Goal: Task Accomplishment & Management: Manage account settings

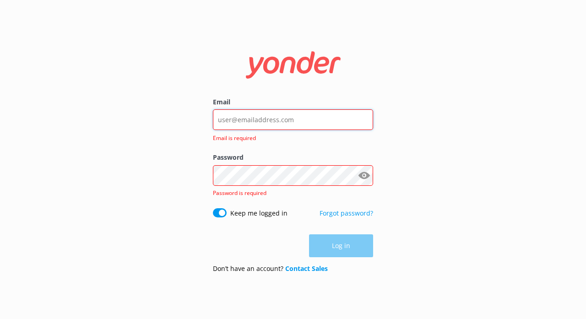
type input "[EMAIL_ADDRESS][DOMAIN_NAME]"
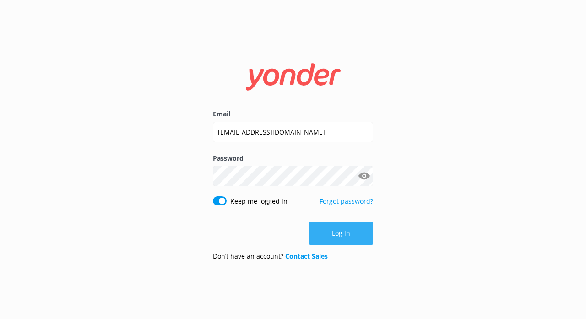
click at [342, 232] on button "Log in" at bounding box center [341, 233] width 64 height 23
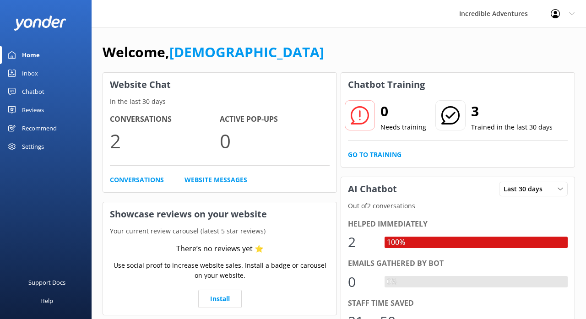
click at [338, 170] on div "Website Chat In the last 30 days Conversations 2 Active Pop-ups 0 Conversations…" at bounding box center [220, 277] width 238 height 414
click at [474, 111] on h2 "3" at bounding box center [511, 111] width 81 height 22
click at [389, 154] on link "Go to Training" at bounding box center [375, 155] width 54 height 10
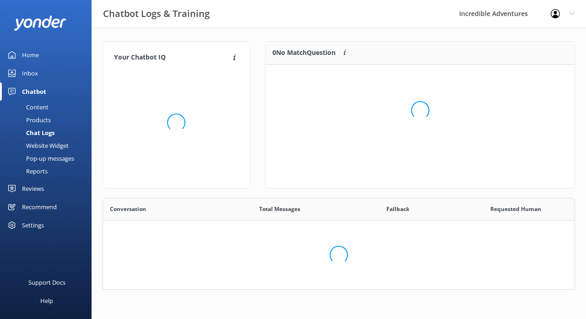
scroll to position [83, 472]
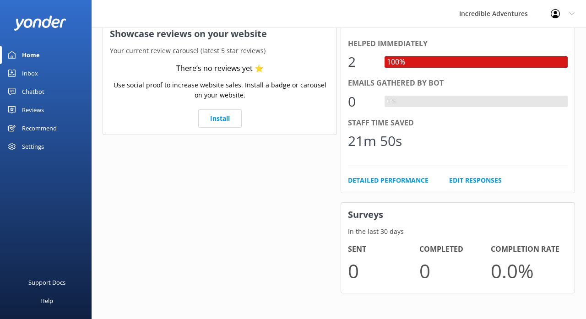
scroll to position [180, 0]
click at [372, 179] on link "Detailed Performance" at bounding box center [388, 181] width 81 height 10
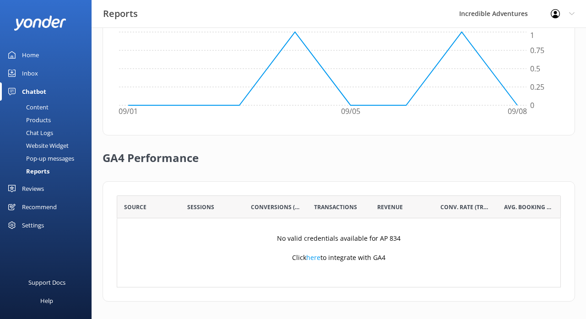
scroll to position [180, 0]
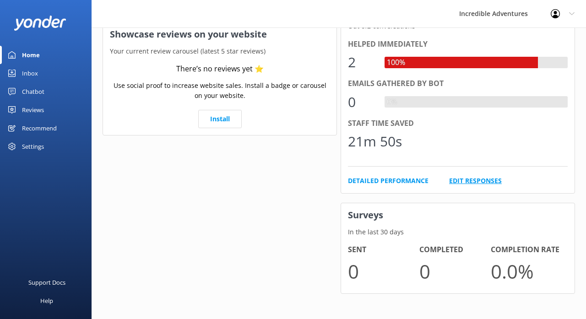
click at [459, 176] on link "Edit Responses" at bounding box center [475, 181] width 53 height 10
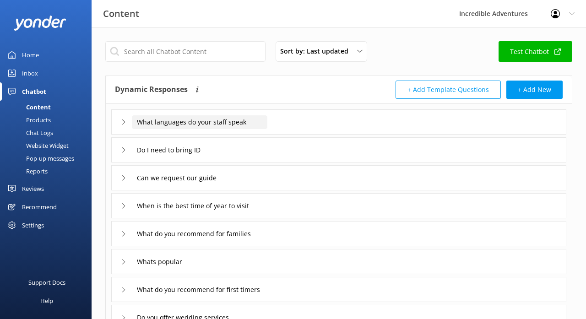
click at [176, 125] on input "What languages do your staff speak" at bounding box center [199, 122] width 135 height 14
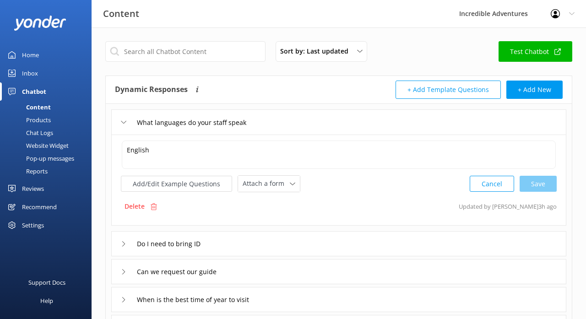
click at [125, 124] on icon at bounding box center [123, 121] width 5 height 5
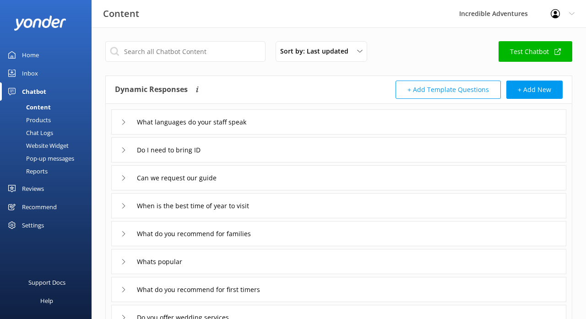
click at [126, 148] on icon at bounding box center [123, 149] width 5 height 5
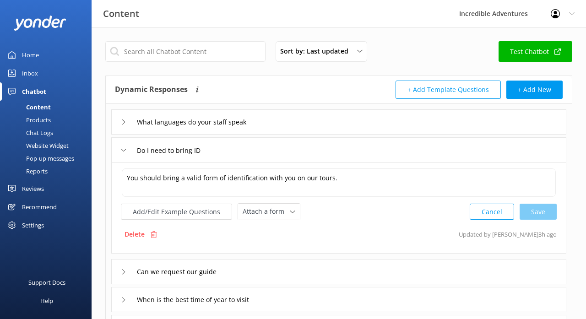
click at [126, 148] on div "Do I need to bring ID" at bounding box center [165, 150] width 88 height 15
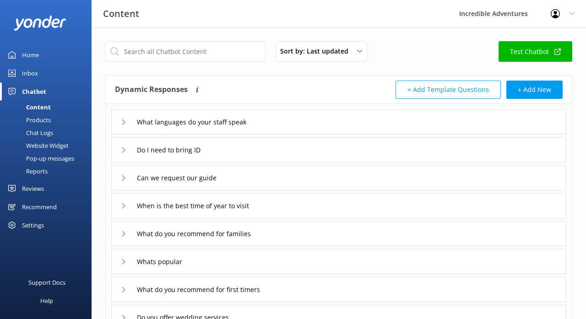
click at [123, 175] on div "Can we request our guide" at bounding box center [170, 177] width 99 height 15
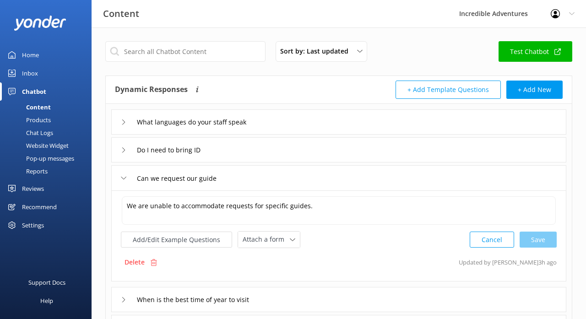
click at [123, 175] on div "Can we request our guide" at bounding box center [170, 178] width 99 height 15
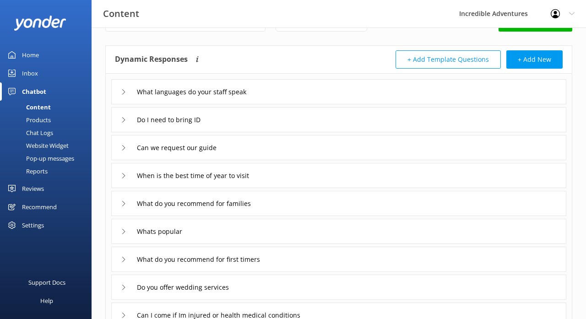
scroll to position [34, 0]
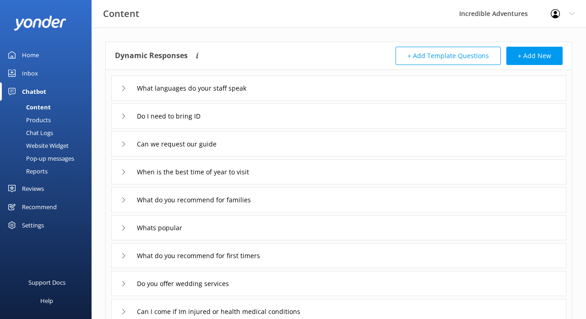
click at [124, 173] on icon at bounding box center [123, 171] width 5 height 5
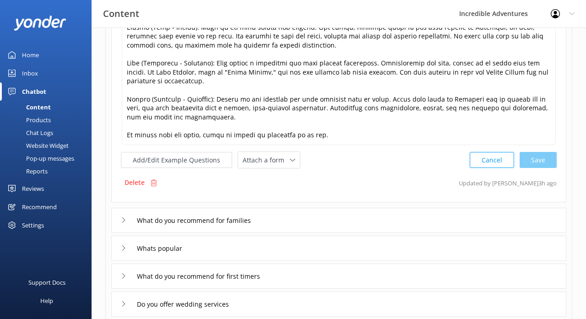
scroll to position [281, 0]
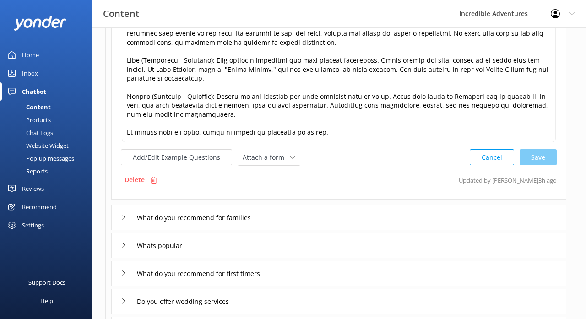
click at [125, 243] on icon at bounding box center [123, 245] width 5 height 5
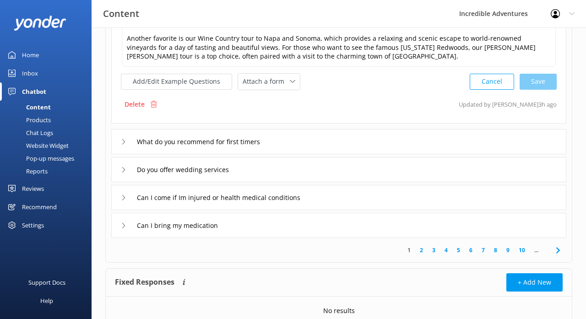
scroll to position [298, 0]
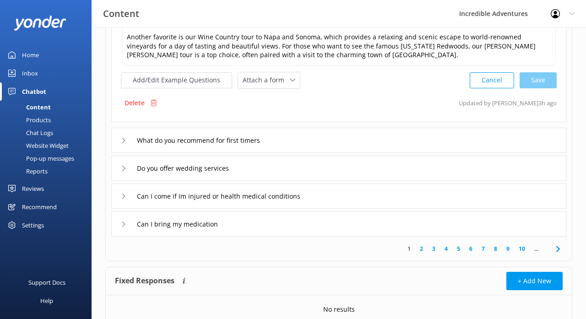
click at [523, 248] on link "10" at bounding box center [522, 248] width 16 height 9
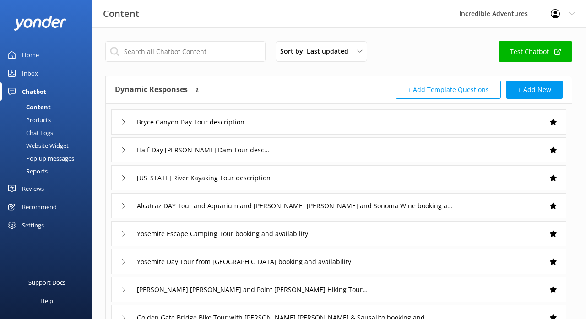
click at [121, 124] on div "Bryce Canyon Day Tour description" at bounding box center [187, 121] width 132 height 15
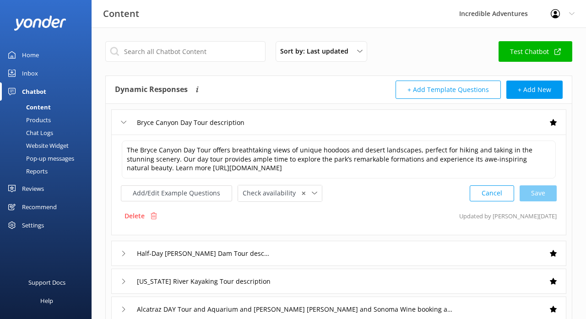
click at [121, 124] on icon at bounding box center [123, 121] width 5 height 5
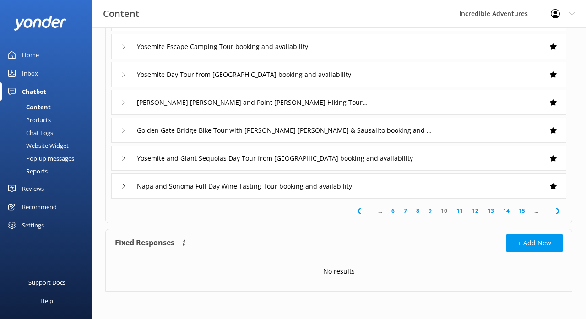
scroll to position [187, 0]
click at [418, 211] on link "8" at bounding box center [418, 210] width 12 height 9
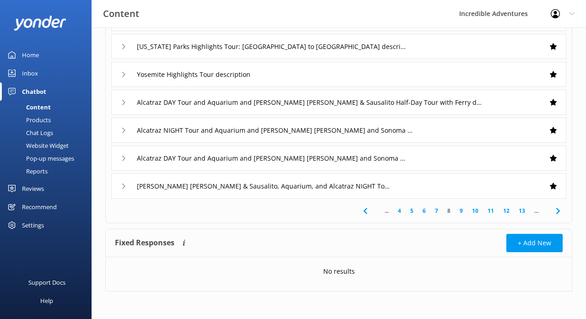
scroll to position [187, 0]
click at [558, 210] on use at bounding box center [558, 211] width 4 height 6
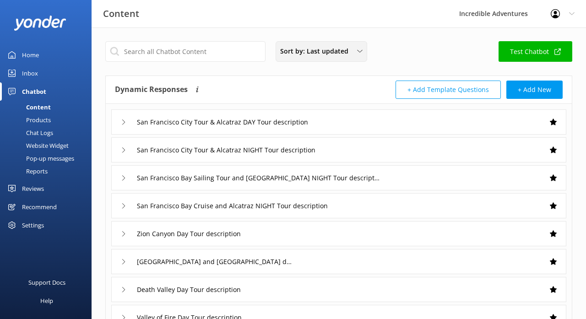
click at [344, 50] on span "Sort by: Last updated" at bounding box center [317, 51] width 74 height 10
click at [341, 70] on link "Title (A-Z)" at bounding box center [321, 73] width 90 height 18
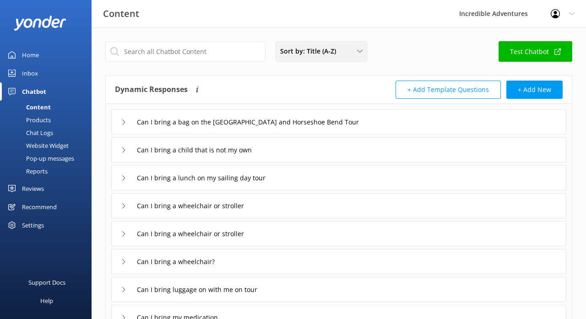
click at [348, 52] on div "Sort by: Title (A-Z)" at bounding box center [321, 51] width 87 height 10
click at [320, 90] on link "Last updated" at bounding box center [321, 91] width 90 height 18
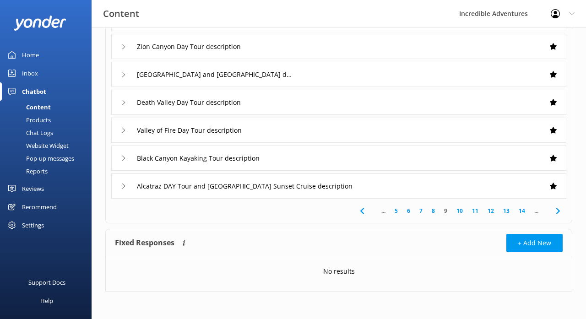
scroll to position [187, 0]
click at [361, 211] on use at bounding box center [362, 211] width 4 height 6
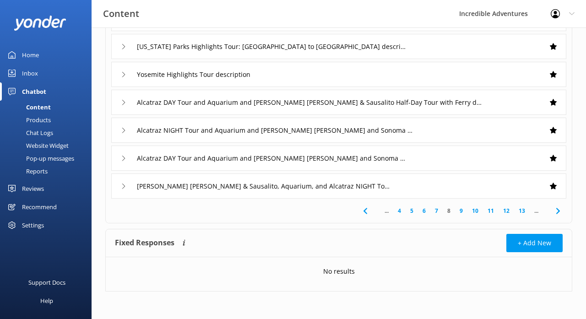
scroll to position [187, 0]
click at [366, 211] on icon at bounding box center [365, 211] width 11 height 11
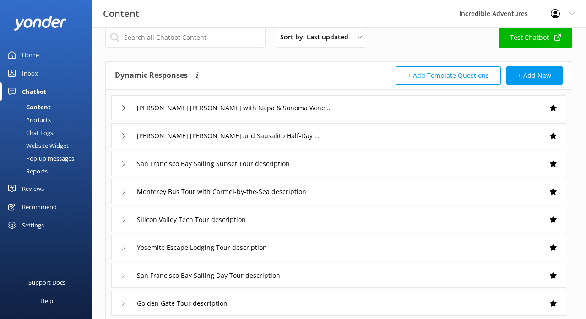
scroll to position [16, 0]
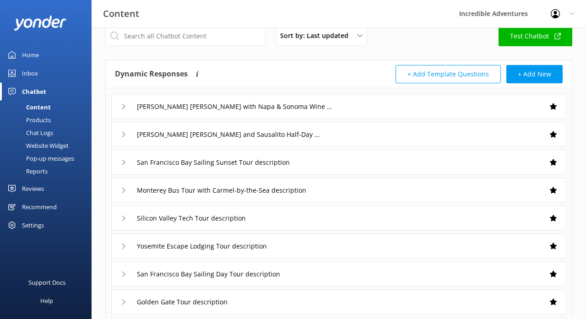
click at [353, 220] on div "Silicon Valley Tech Tour description" at bounding box center [338, 218] width 455 height 25
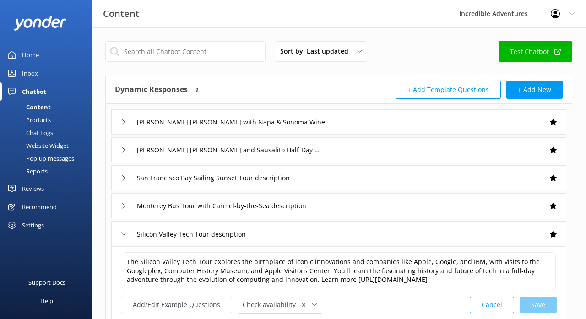
click at [35, 90] on div "Chatbot" at bounding box center [34, 91] width 24 height 18
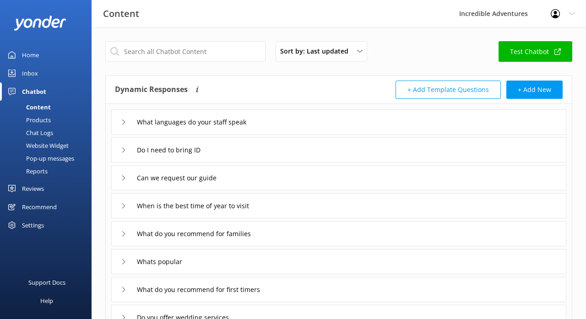
click at [34, 106] on div "Content" at bounding box center [27, 107] width 45 height 13
click at [36, 119] on div "Products" at bounding box center [27, 120] width 45 height 13
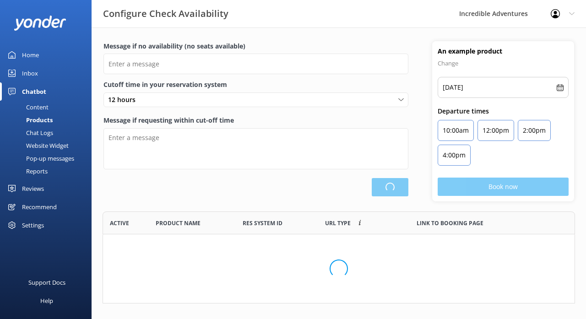
scroll to position [92, 472]
type input "There are no seats available, please check an alternative day"
type textarea "Our online booking system closes {hours} prior to departure. Please contact us …"
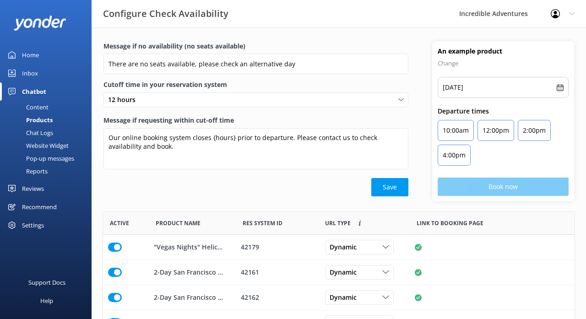
scroll to position [0, 0]
click at [48, 131] on div "Chat Logs" at bounding box center [29, 132] width 48 height 13
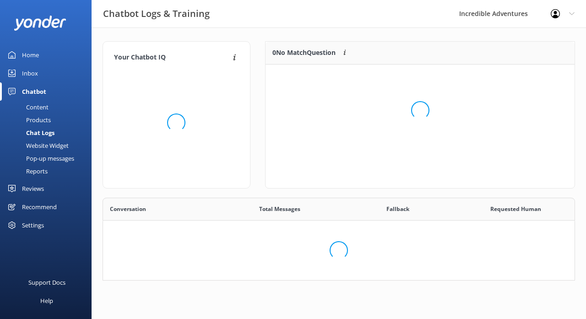
scroll to position [83, 472]
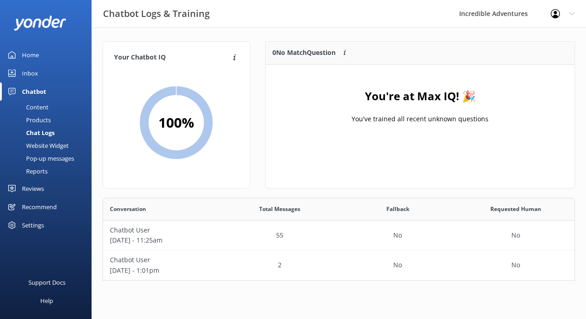
click at [47, 146] on div "Website Widget" at bounding box center [36, 145] width 63 height 13
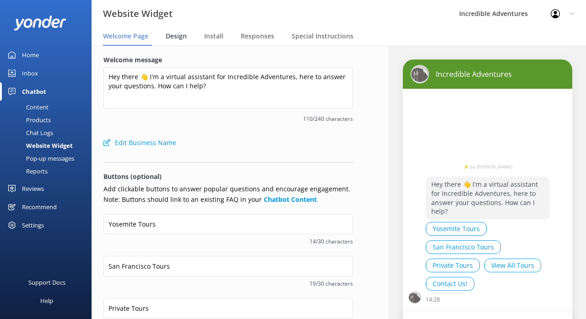
click at [172, 35] on span "Design" at bounding box center [176, 36] width 21 height 9
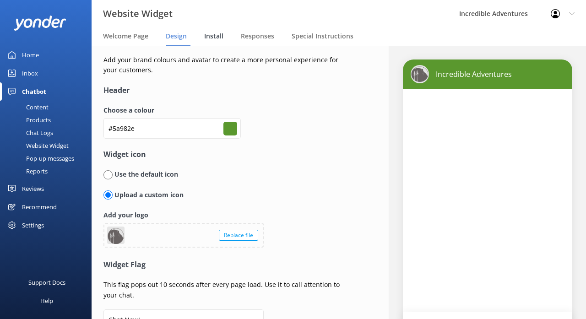
click at [218, 34] on span "Install" at bounding box center [213, 36] width 19 height 9
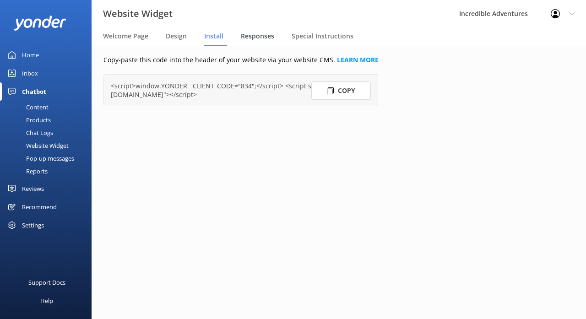
click at [256, 33] on span "Responses" at bounding box center [257, 36] width 33 height 9
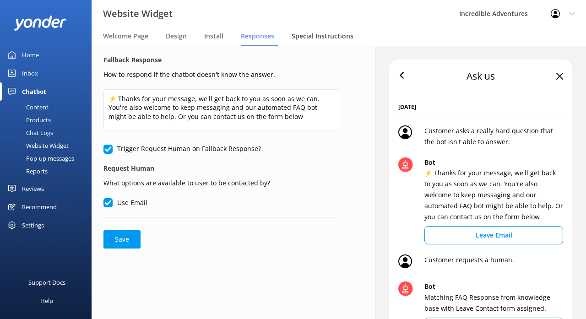
click at [313, 36] on span "Special Instructions" at bounding box center [323, 36] width 62 height 9
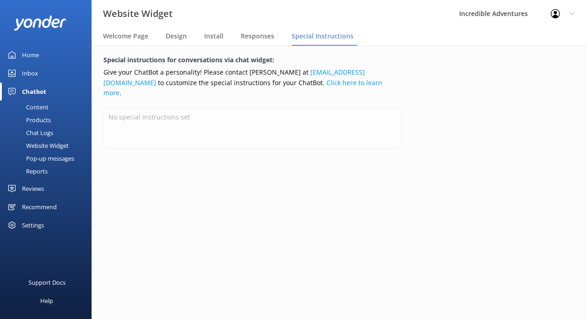
click at [46, 158] on div "Pop-up messages" at bounding box center [39, 158] width 69 height 13
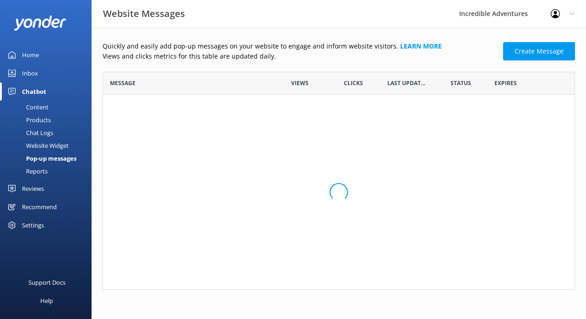
scroll to position [218, 472]
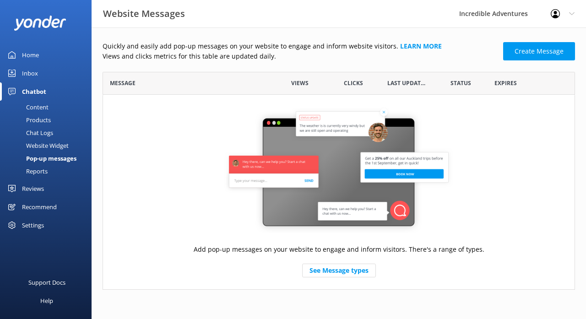
click at [36, 171] on div "Reports" at bounding box center [26, 171] width 42 height 13
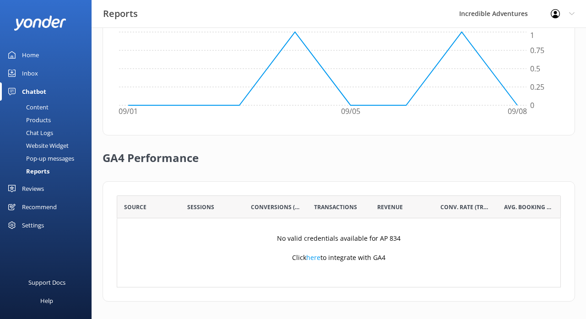
scroll to position [318, 0]
click at [42, 187] on div "Reviews" at bounding box center [33, 188] width 22 height 18
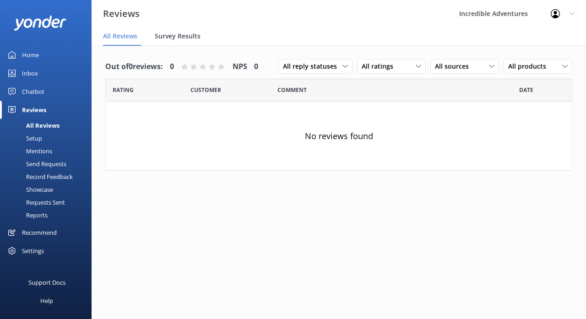
click at [174, 33] on span "Survey Results" at bounding box center [178, 36] width 46 height 9
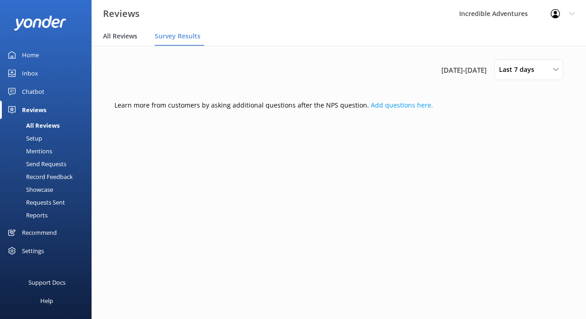
click at [133, 38] on span "All Reviews" at bounding box center [120, 36] width 34 height 9
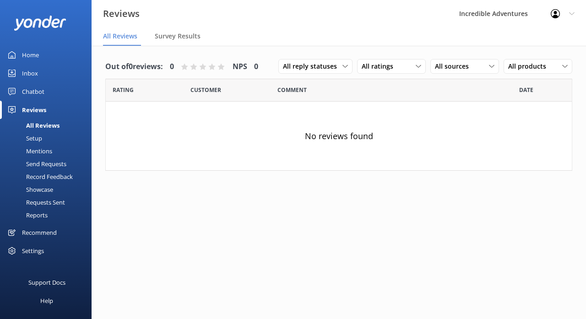
click at [37, 136] on div "Setup" at bounding box center [23, 138] width 37 height 13
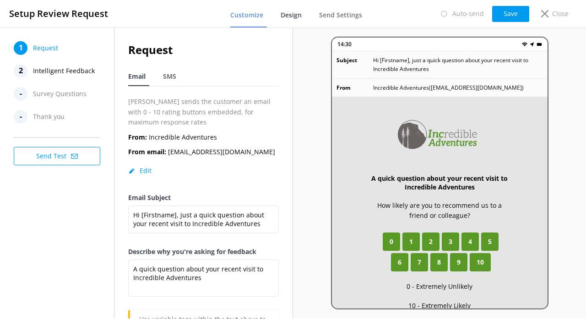
click at [292, 15] on span "Design" at bounding box center [291, 15] width 21 height 9
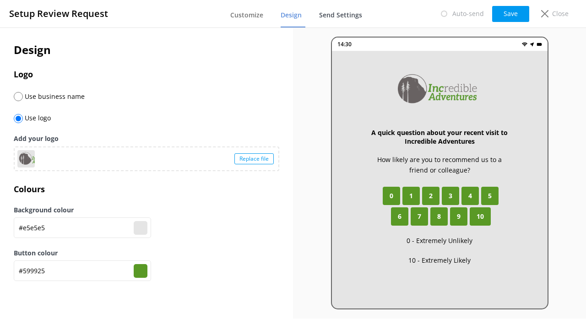
click at [328, 14] on span "Send Settings" at bounding box center [340, 15] width 43 height 9
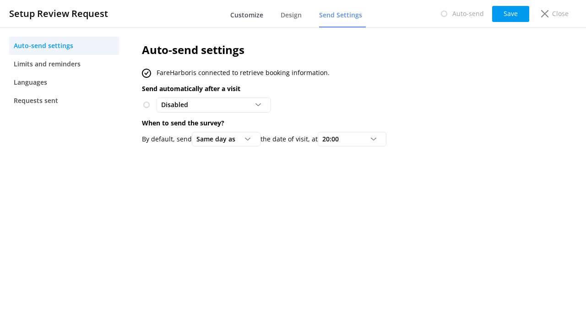
click at [235, 17] on span "Customize" at bounding box center [246, 15] width 33 height 9
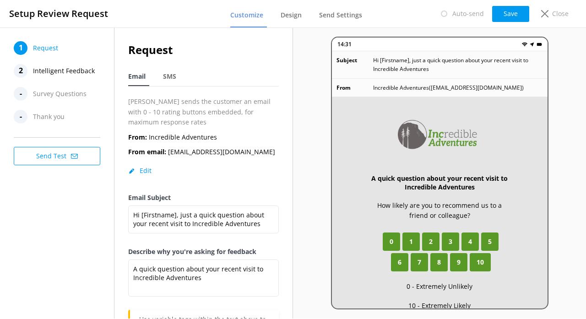
click at [69, 92] on span "Survey Questions" at bounding box center [60, 94] width 54 height 14
click at [554, 10] on p "Close" at bounding box center [560, 14] width 16 height 10
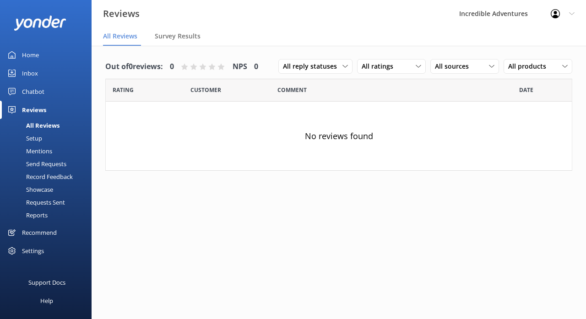
click at [36, 151] on div "Mentions" at bounding box center [28, 151] width 47 height 13
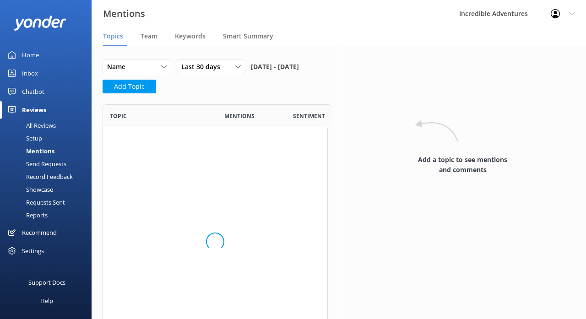
scroll to position [252, 225]
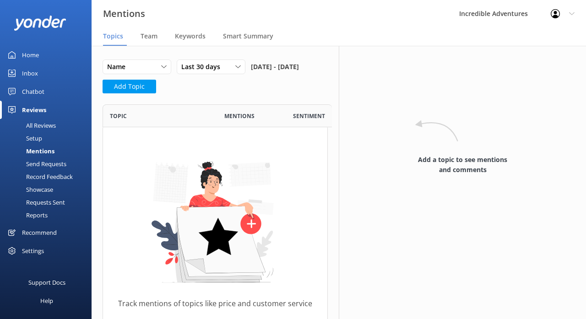
click at [38, 162] on div "Send Requests" at bounding box center [35, 163] width 61 height 13
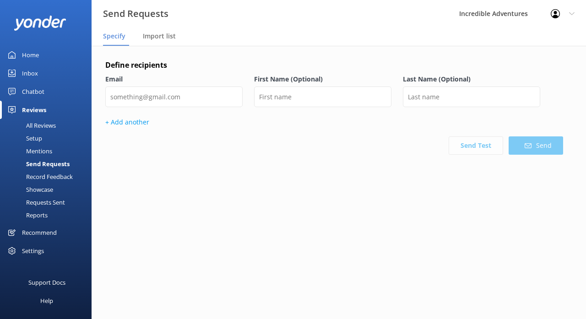
click at [40, 176] on div "Record Feedback" at bounding box center [38, 176] width 67 height 13
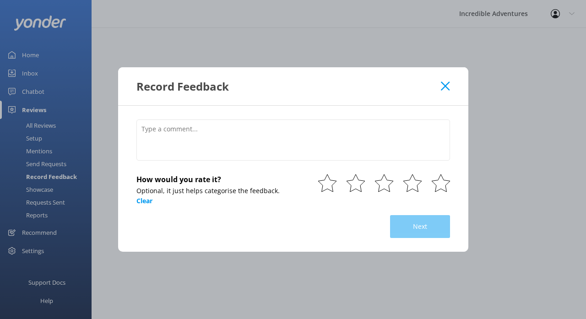
click at [446, 86] on use at bounding box center [445, 85] width 9 height 9
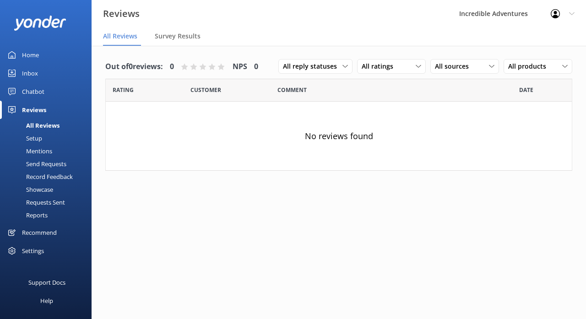
click at [53, 231] on div "Recommend" at bounding box center [39, 232] width 35 height 18
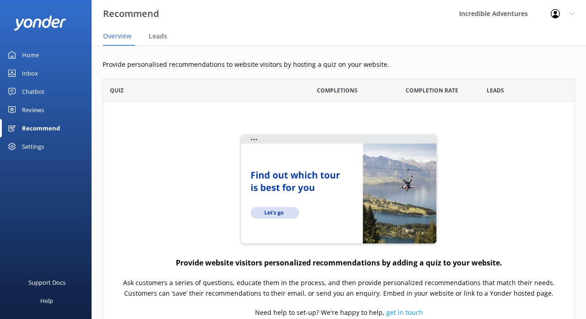
click at [34, 55] on div "Home" at bounding box center [30, 55] width 17 height 18
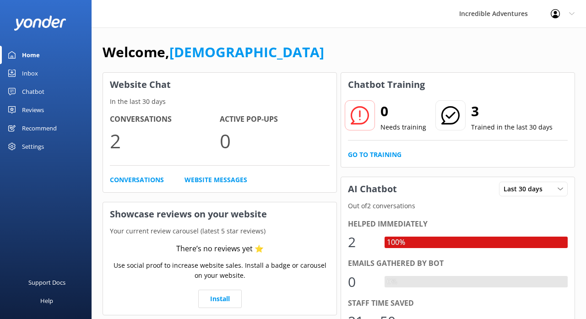
click at [26, 51] on div "Home" at bounding box center [31, 55] width 18 height 18
click at [27, 54] on div "Home" at bounding box center [31, 55] width 18 height 18
click at [30, 72] on div "Inbox" at bounding box center [30, 73] width 16 height 18
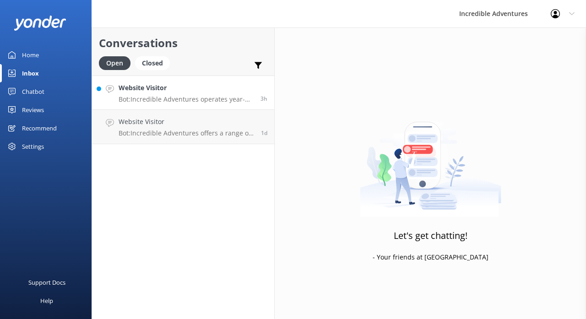
click at [144, 92] on h4 "Website Visitor" at bounding box center [186, 88] width 135 height 10
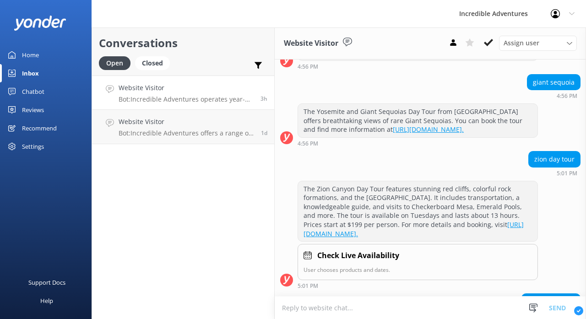
scroll to position [1076, 0]
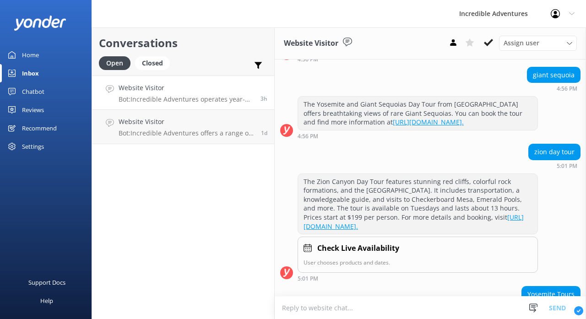
click at [35, 91] on div "Chatbot" at bounding box center [33, 91] width 22 height 18
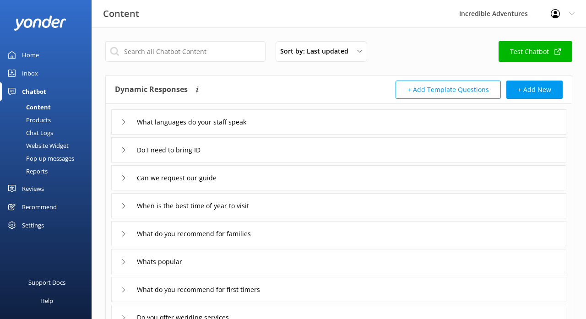
click at [123, 120] on use at bounding box center [123, 121] width 3 height 5
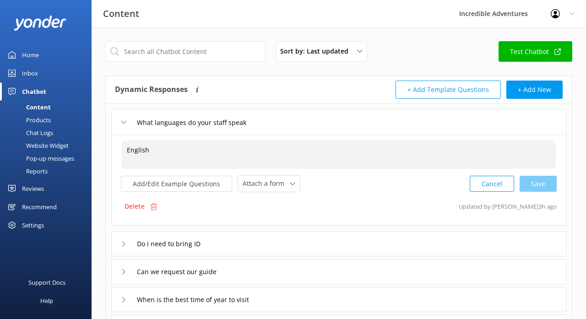
click at [173, 157] on textarea "English" at bounding box center [339, 155] width 434 height 28
type textarea "English"
click at [477, 184] on button "Cancel" at bounding box center [492, 184] width 44 height 16
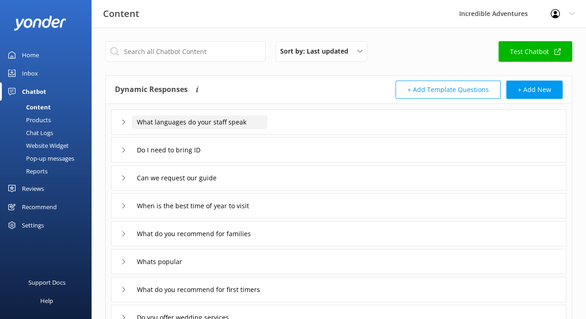
click at [238, 118] on input "What languages do your staff speak" at bounding box center [199, 122] width 135 height 14
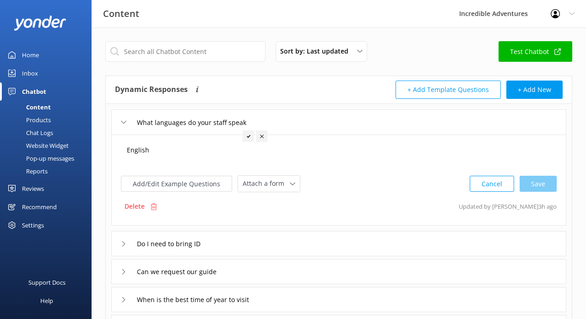
click at [201, 154] on textarea "English" at bounding box center [339, 155] width 434 height 28
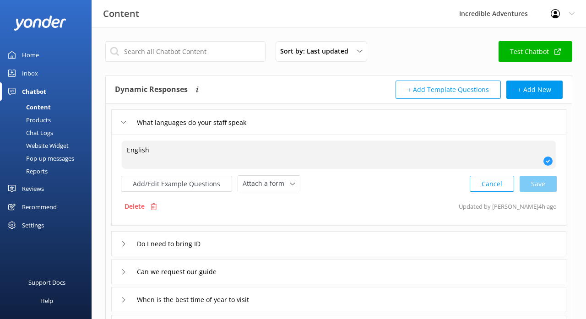
click at [127, 119] on div "What languages do your staff speak" at bounding box center [188, 122] width 135 height 15
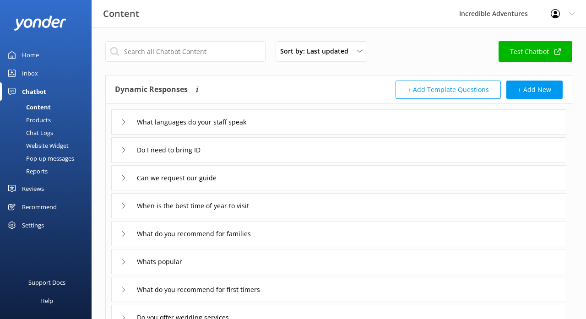
click at [50, 122] on div "Products" at bounding box center [27, 120] width 45 height 13
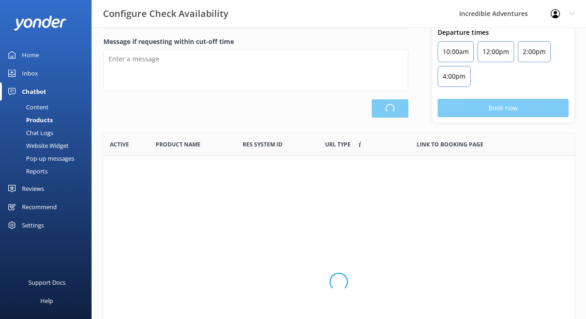
scroll to position [99, 0]
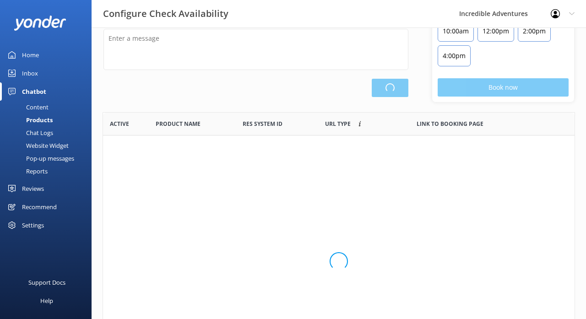
type input "There are no seats available, please check an alternative day"
type textarea "Our online booking system closes {hours} prior to departure. Please contact us …"
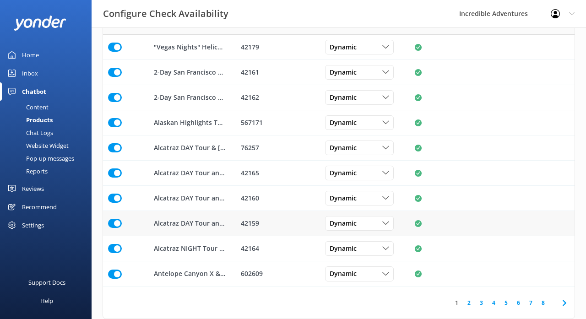
scroll to position [200, 0]
click at [544, 301] on link "8" at bounding box center [543, 302] width 12 height 9
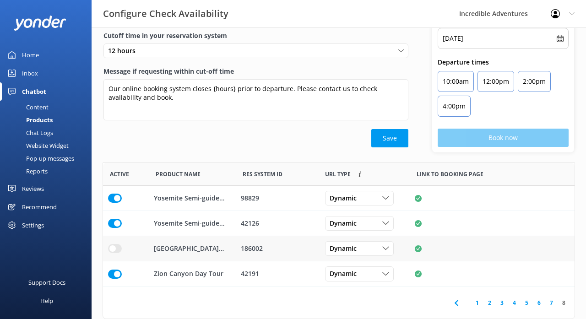
scroll to position [49, 0]
click at [205, 249] on p "[GEOGRAPHIC_DATA] | [GEOGRAPHIC_DATA]" at bounding box center [189, 249] width 71 height 10
click at [220, 250] on p "[GEOGRAPHIC_DATA] | [GEOGRAPHIC_DATA]" at bounding box center [189, 249] width 71 height 10
click at [213, 249] on p "[GEOGRAPHIC_DATA] | [GEOGRAPHIC_DATA]" at bounding box center [189, 249] width 71 height 10
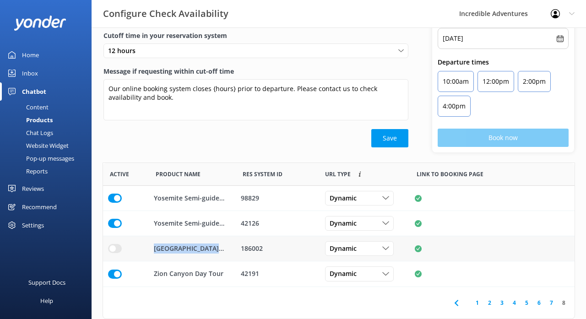
click at [213, 249] on p "[GEOGRAPHIC_DATA] | [GEOGRAPHIC_DATA]" at bounding box center [189, 249] width 71 height 10
click at [552, 301] on link "7" at bounding box center [551, 302] width 12 height 9
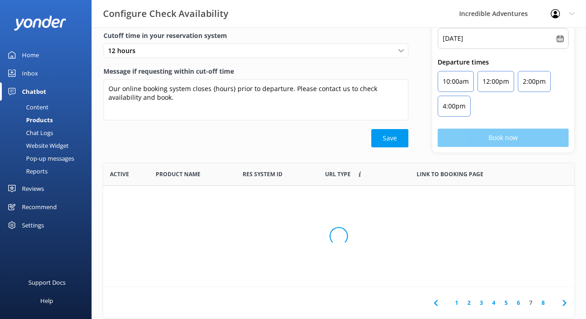
scroll to position [275, 471]
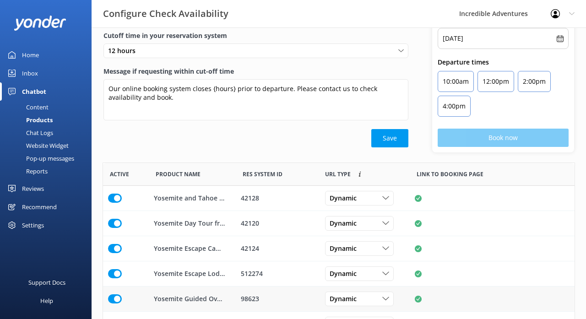
click at [552, 302] on div "row" at bounding box center [492, 299] width 155 height 7
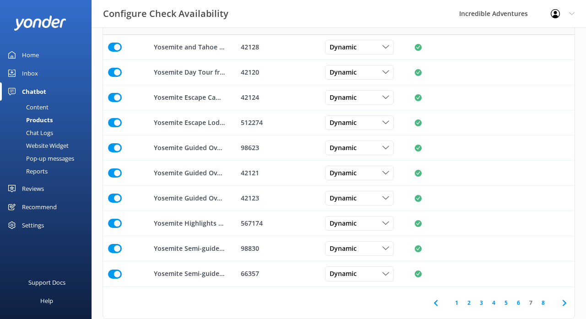
scroll to position [200, 0]
click at [520, 303] on link "6" at bounding box center [518, 302] width 12 height 9
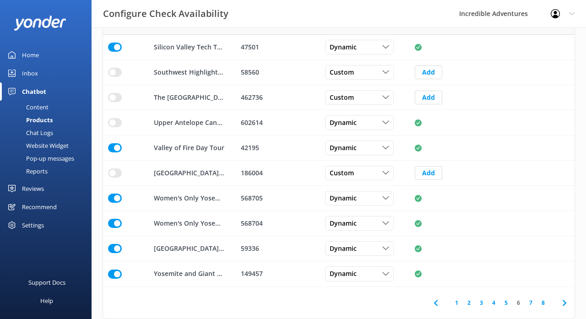
click at [507, 303] on link "5" at bounding box center [506, 302] width 12 height 9
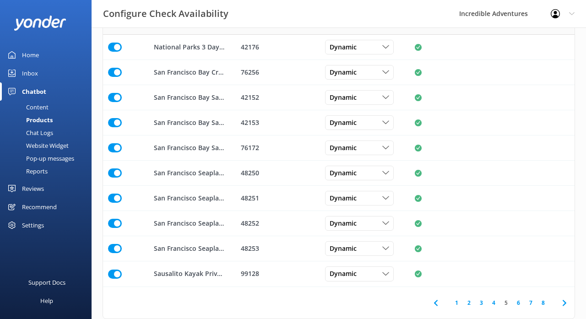
click at [494, 303] on link "4" at bounding box center [493, 302] width 12 height 9
click at [482, 303] on link "3" at bounding box center [481, 302] width 12 height 9
click at [470, 303] on link "2" at bounding box center [469, 302] width 12 height 9
click at [481, 303] on link "3" at bounding box center [481, 302] width 12 height 9
click at [469, 303] on link "2" at bounding box center [469, 302] width 12 height 9
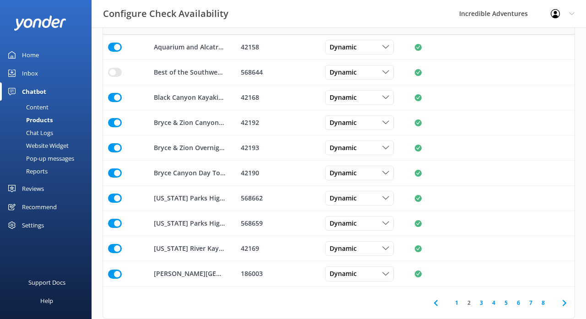
click at [458, 301] on link "1" at bounding box center [456, 302] width 12 height 9
click at [469, 303] on link "2" at bounding box center [469, 302] width 12 height 9
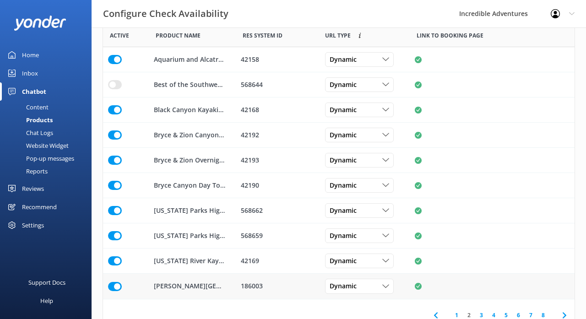
scroll to position [190, 0]
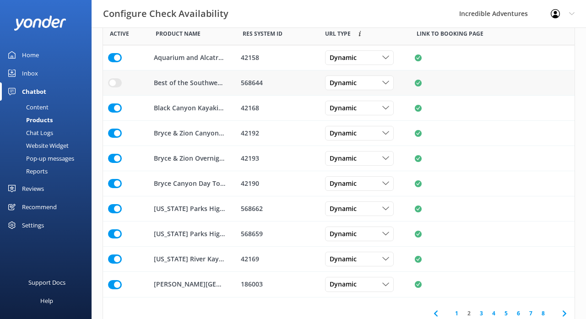
click at [117, 84] on input "row" at bounding box center [115, 82] width 14 height 9
